Goal: Obtain resource: Download file/media

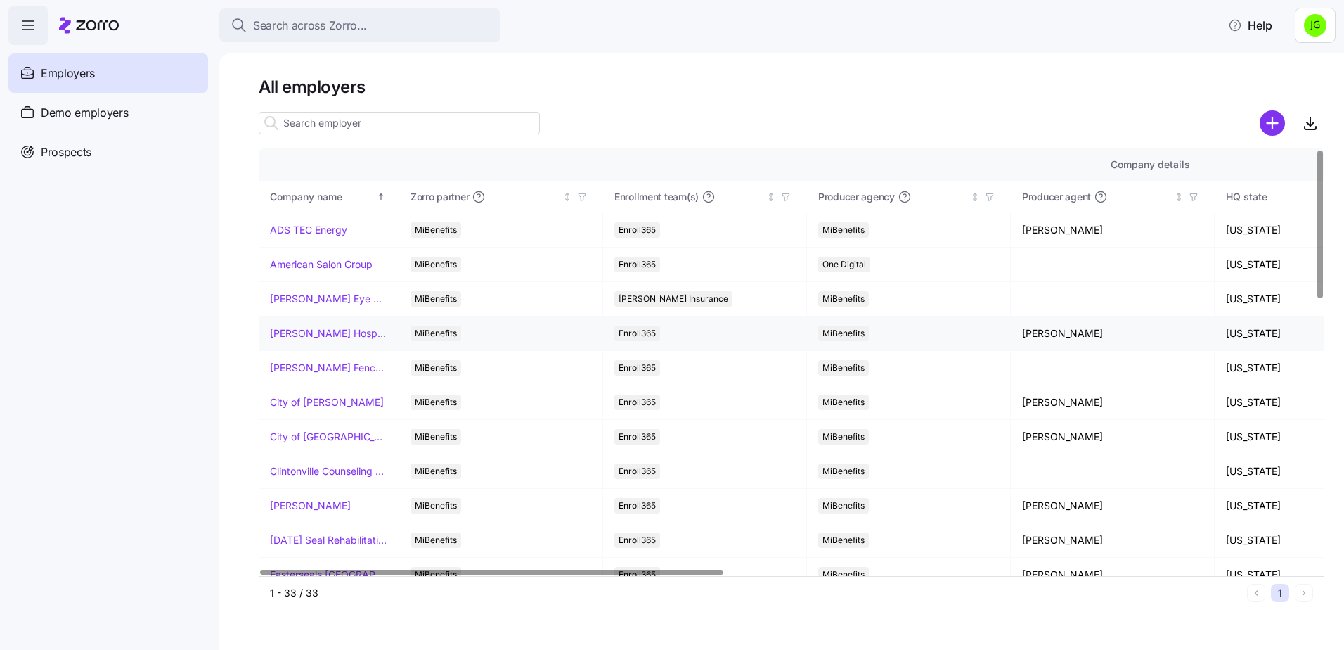
click at [294, 335] on link "[PERSON_NAME] Hospitality" at bounding box center [328, 333] width 117 height 14
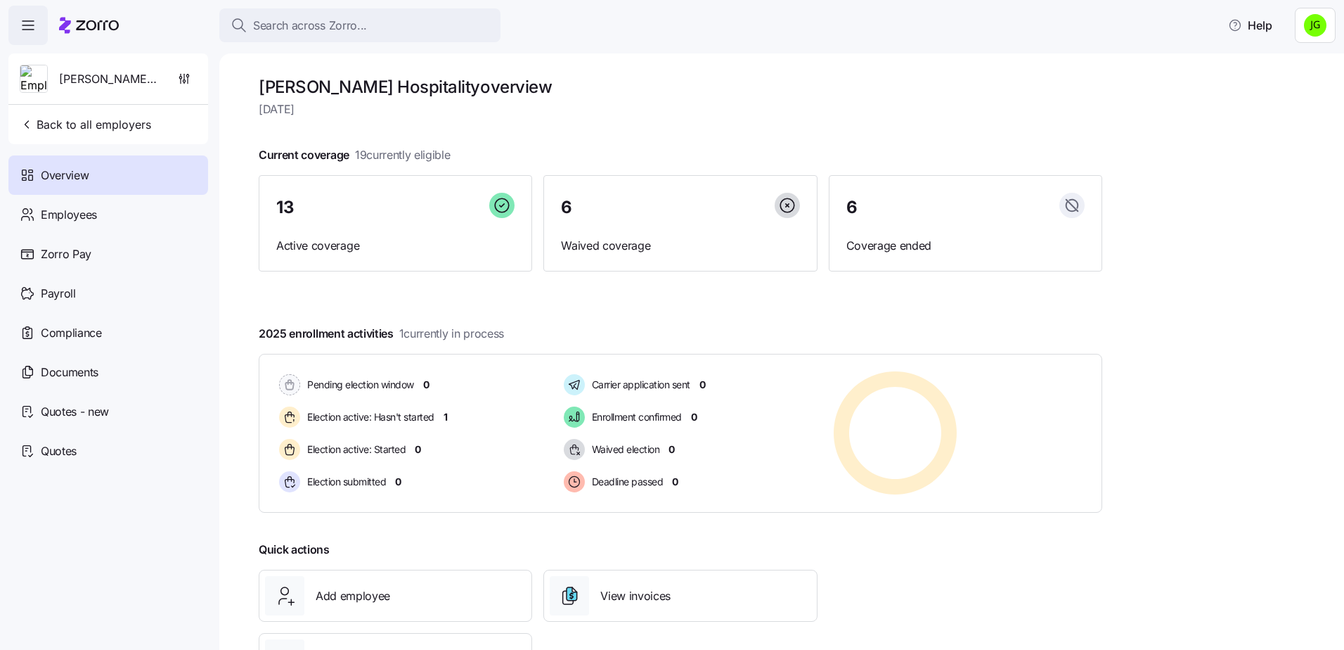
click at [972, 124] on div at bounding box center [681, 132] width 844 height 22
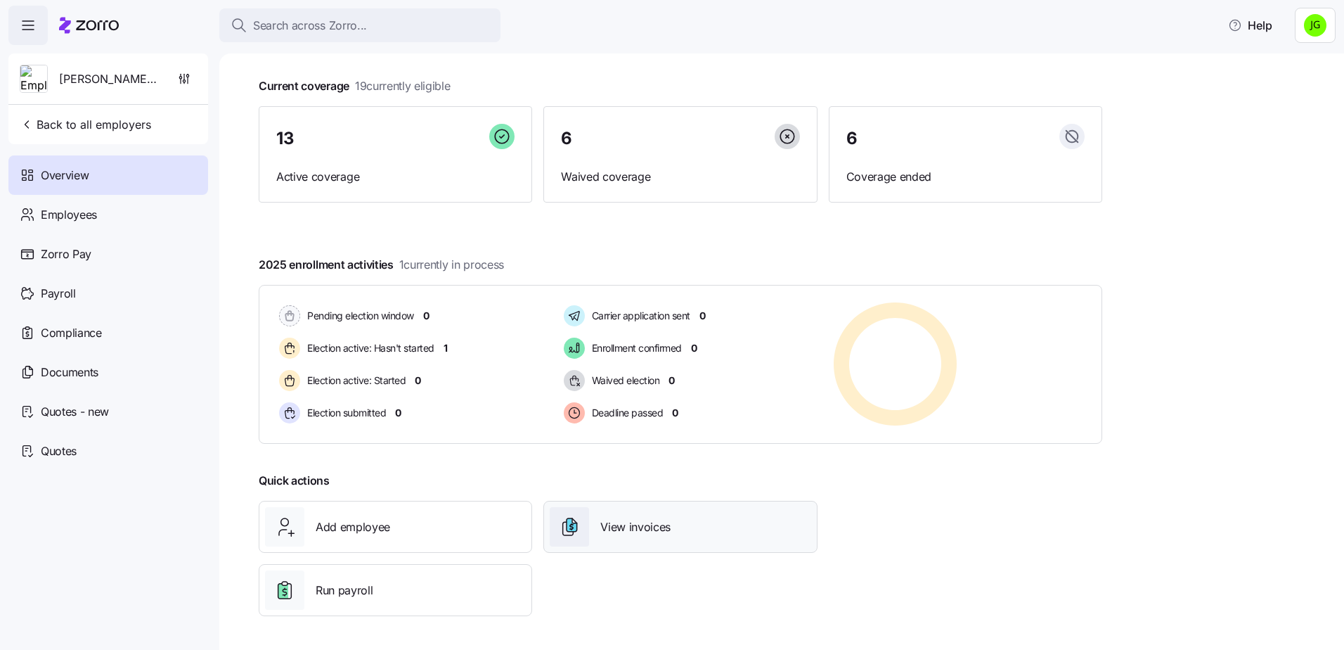
click at [638, 529] on span "View invoices" at bounding box center [635, 527] width 70 height 18
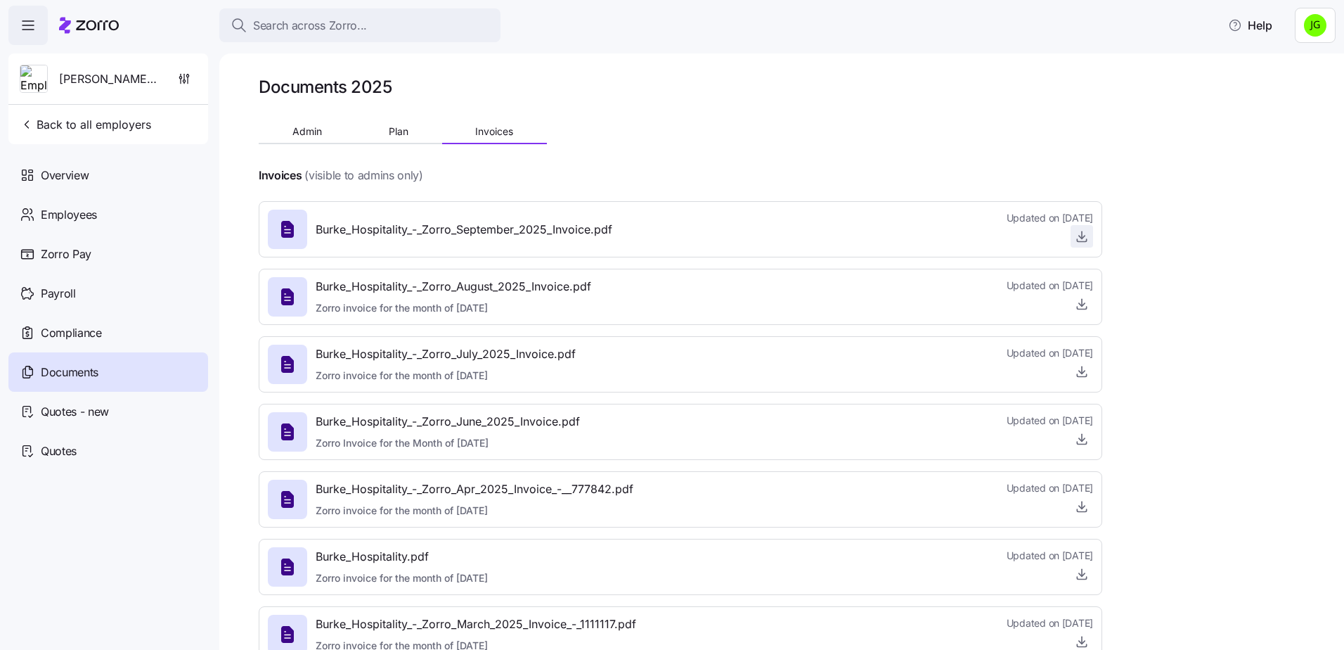
click at [1082, 237] on icon "button" at bounding box center [1082, 234] width 0 height 7
click at [755, 150] on div at bounding box center [681, 155] width 844 height 22
click at [1176, 135] on div "Documents 2025 Admin Plan Invoices Invoices (visible to admins only) Burke_Hosp…" at bounding box center [781, 351] width 1125 height 596
